Goal: Use online tool/utility

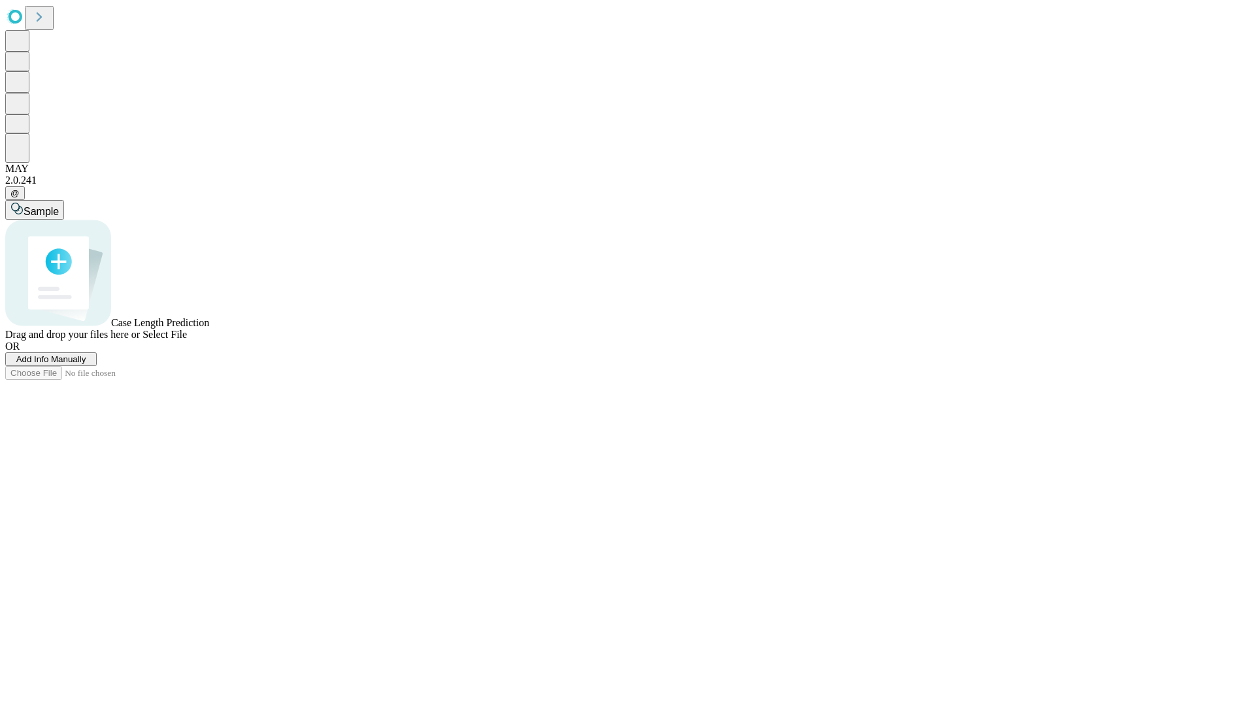
click at [86, 364] on span "Add Info Manually" at bounding box center [51, 359] width 70 height 10
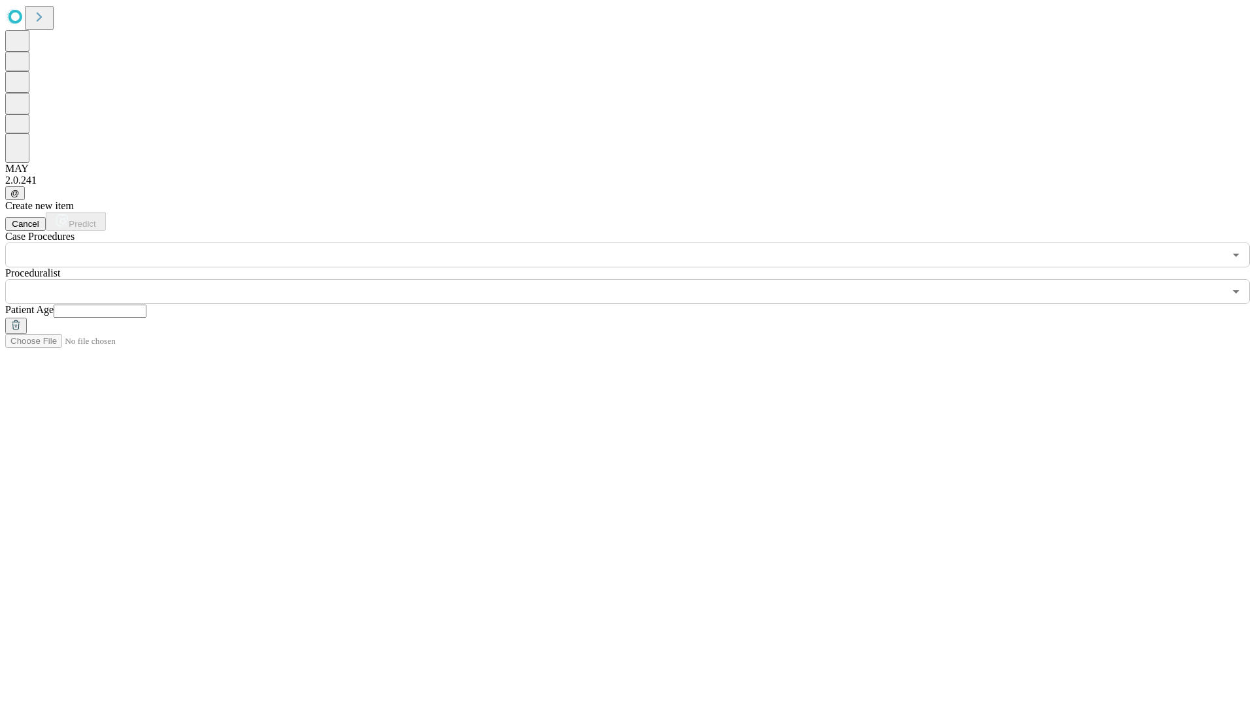
click at [146, 305] on input "text" at bounding box center [100, 311] width 93 height 13
type input "**"
click at [637, 279] on input "text" at bounding box center [614, 291] width 1219 height 25
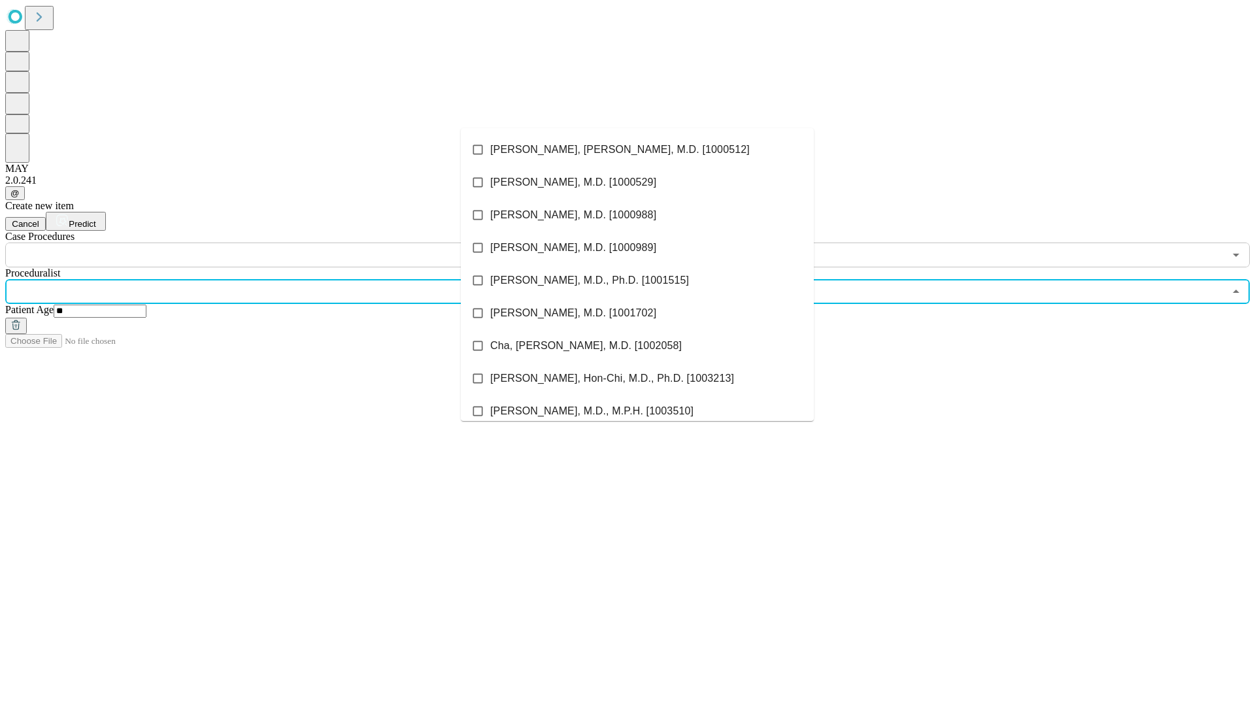
click at [637, 150] on li "[PERSON_NAME], [PERSON_NAME], M.D. [1000512]" at bounding box center [637, 149] width 353 height 33
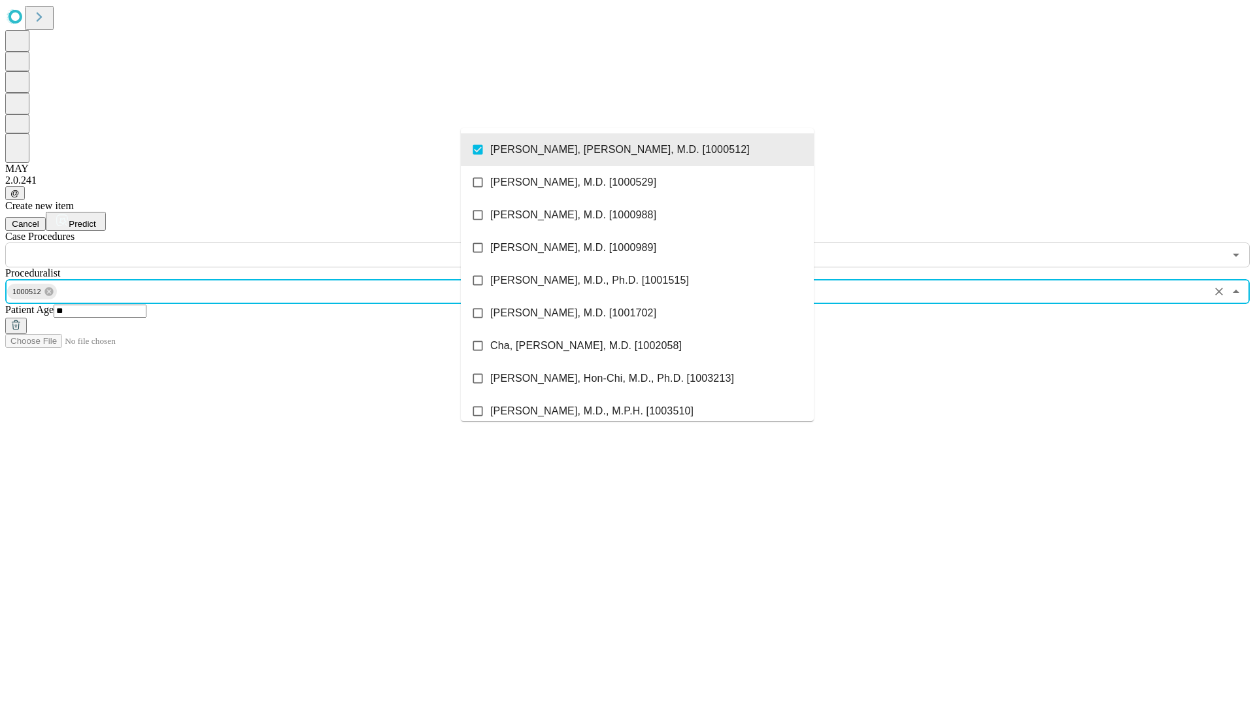
click at [275, 243] on input "text" at bounding box center [614, 255] width 1219 height 25
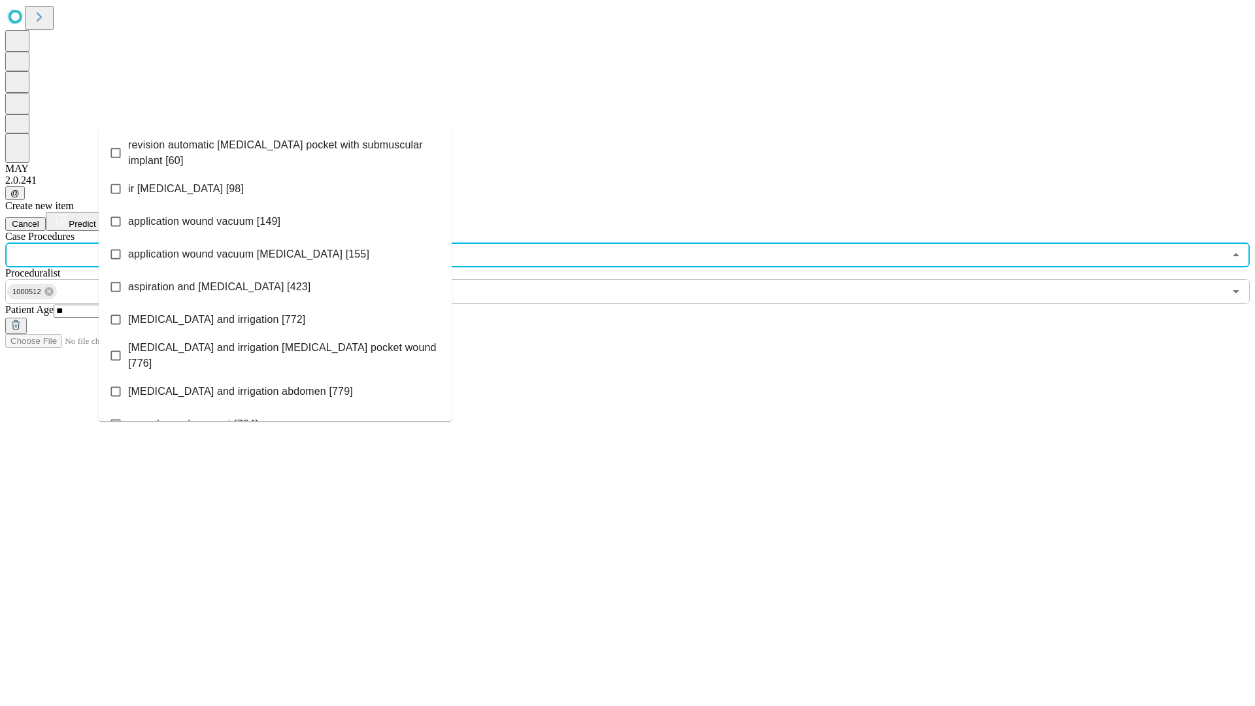
click at [275, 150] on span "revision automatic [MEDICAL_DATA] pocket with submuscular implant [60]" at bounding box center [284, 152] width 313 height 31
click at [95, 219] on span "Predict" at bounding box center [82, 224] width 27 height 10
